Goal: Entertainment & Leisure: Consume media (video, audio)

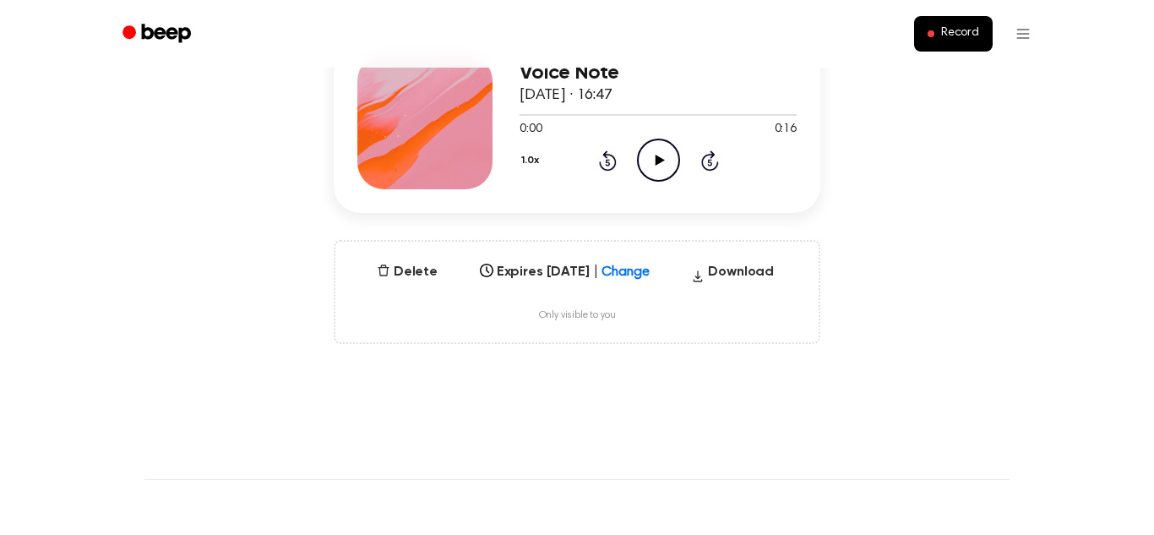
scroll to position [228, 0]
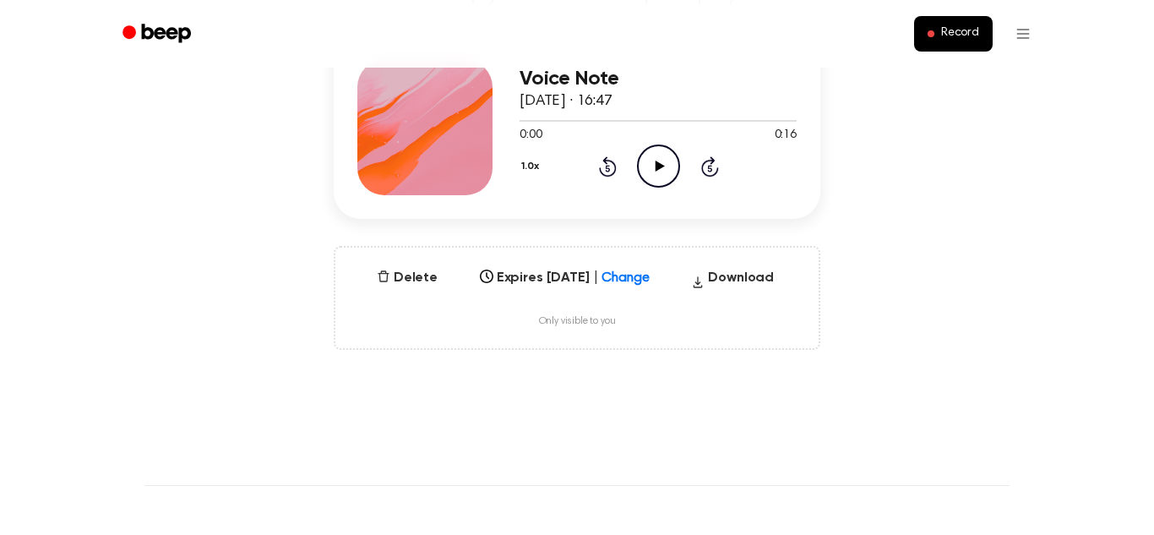
click at [674, 169] on icon "Play Audio" at bounding box center [658, 166] width 43 height 43
click at [674, 169] on icon "Pause Audio" at bounding box center [658, 166] width 43 height 43
click at [660, 162] on icon "Play Audio" at bounding box center [658, 166] width 43 height 43
click at [660, 162] on icon at bounding box center [659, 166] width 8 height 11
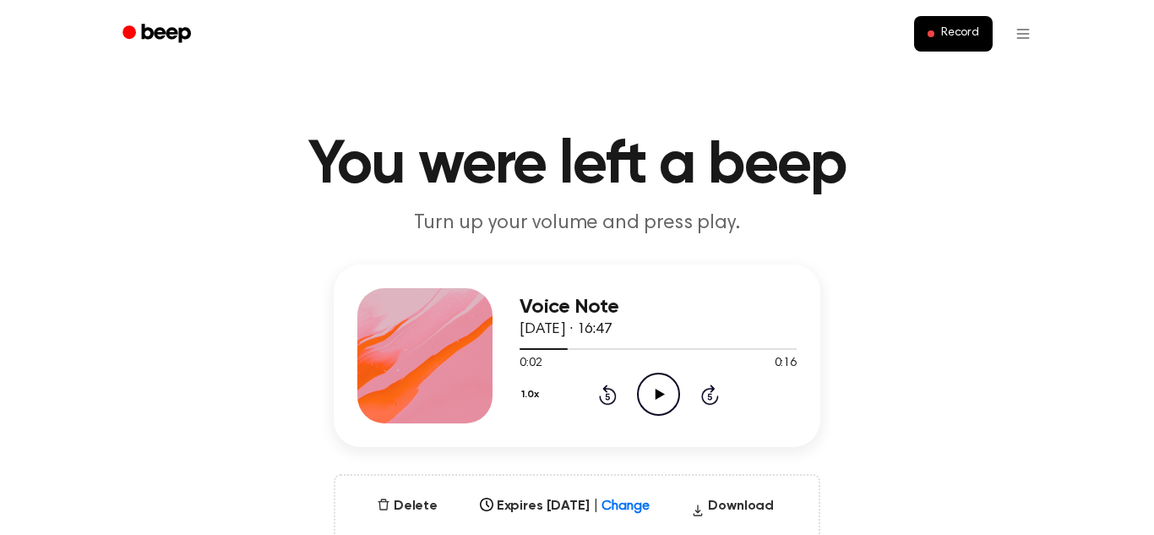
scroll to position [1, 0]
